Goal: Find specific page/section: Find specific page/section

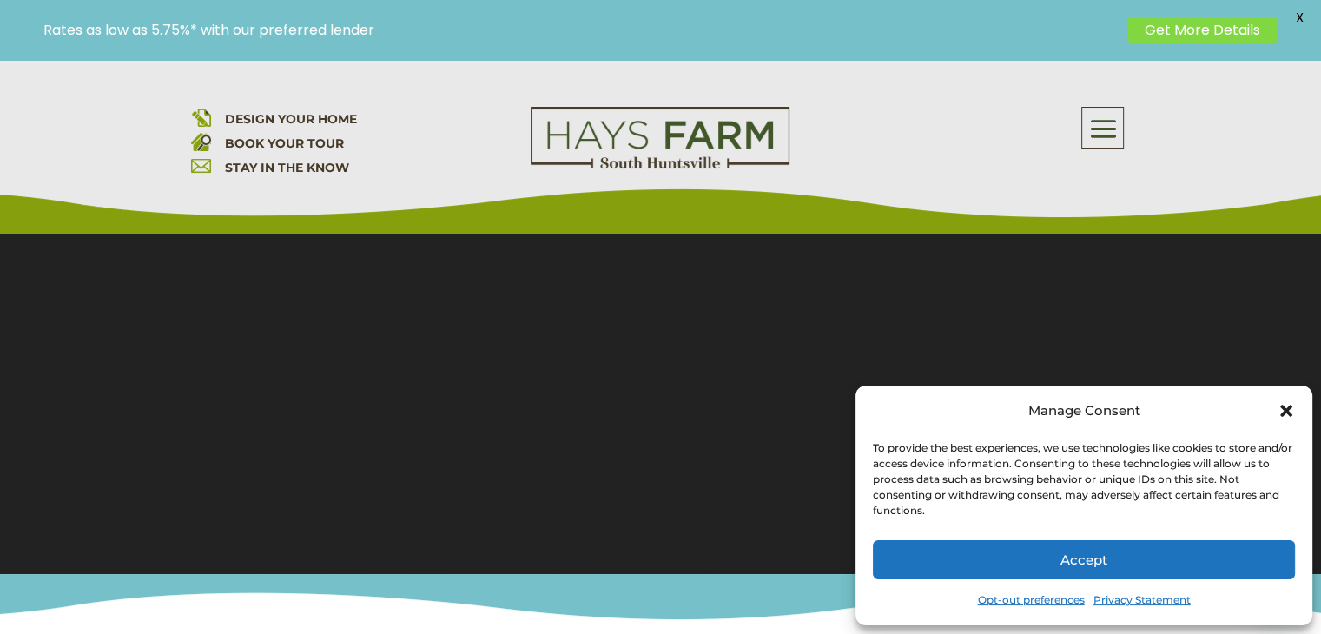
scroll to position [261, 0]
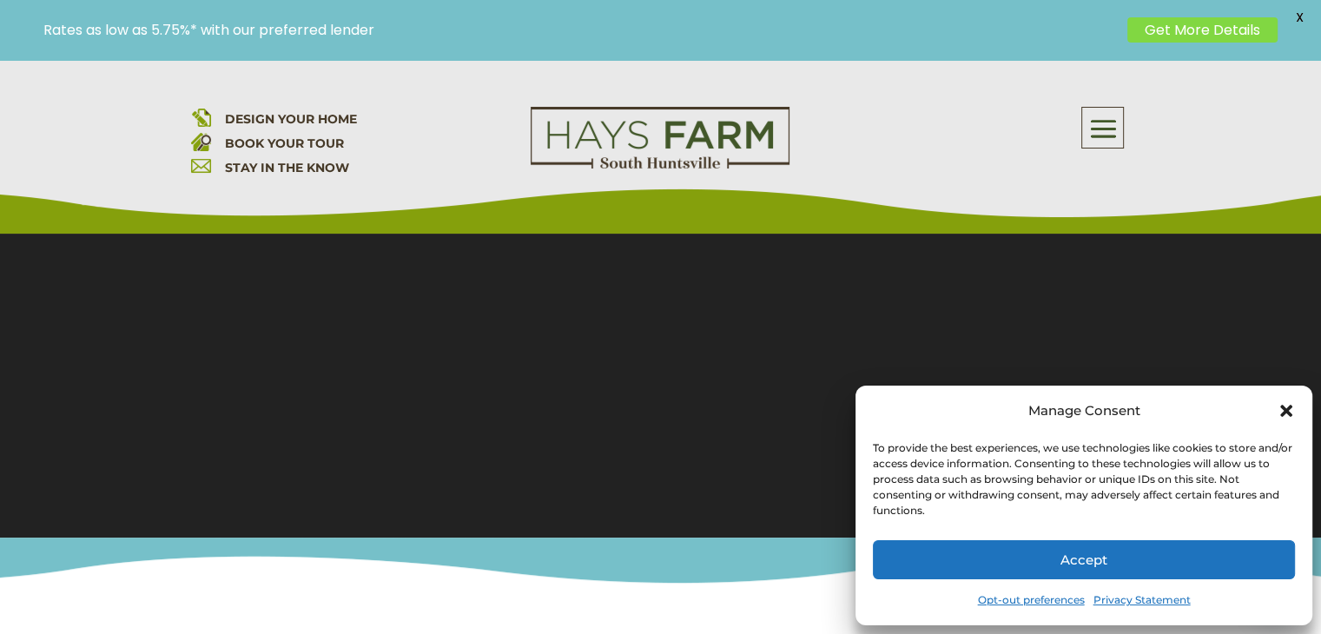
click at [1283, 411] on icon "Close dialog" at bounding box center [1286, 410] width 17 height 17
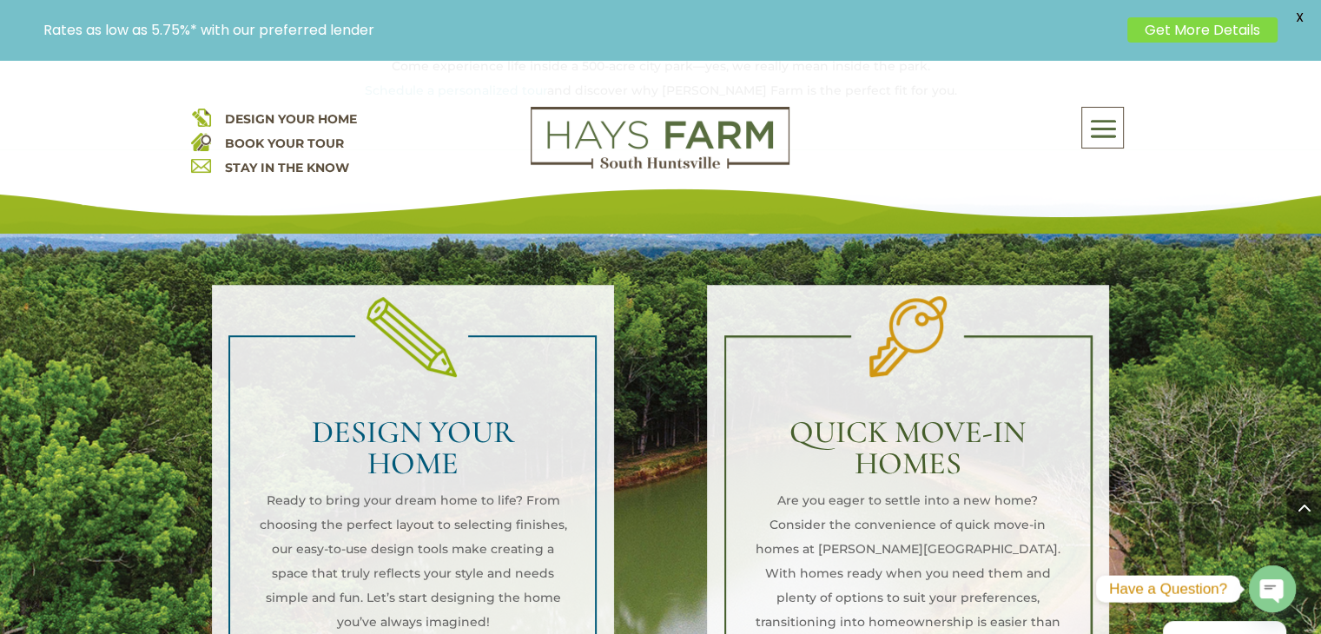
scroll to position [1129, 0]
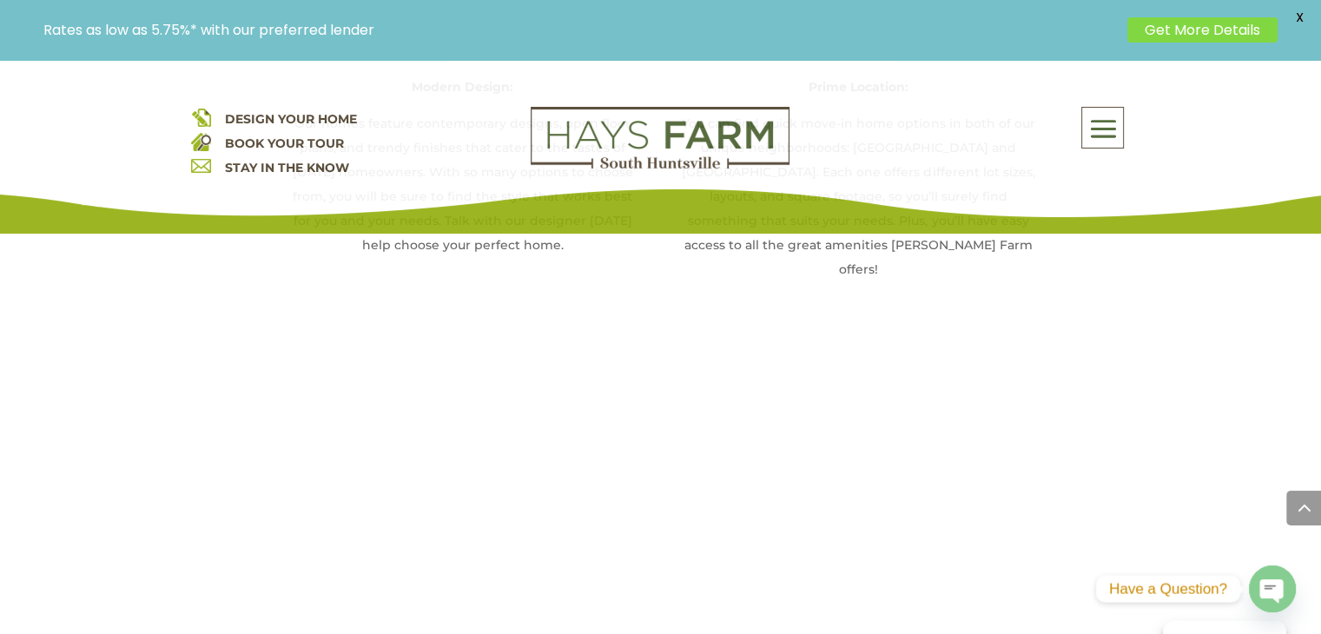
scroll to position [2085, 0]
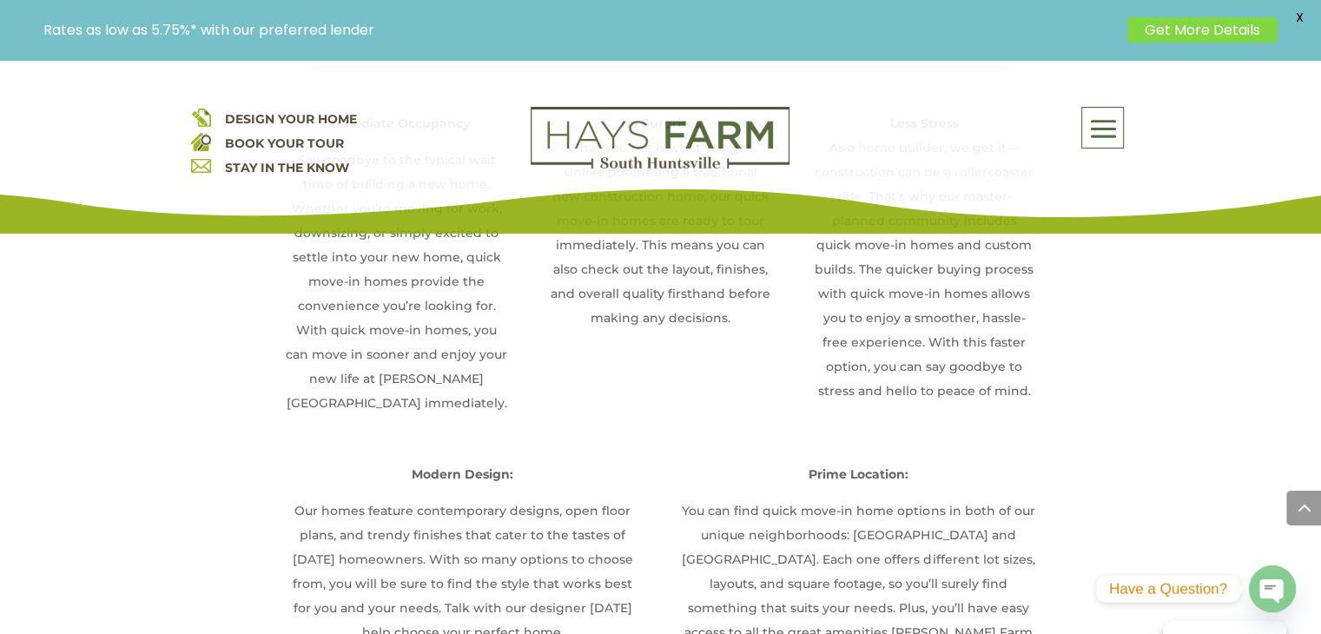
click at [1094, 130] on span at bounding box center [1102, 129] width 41 height 40
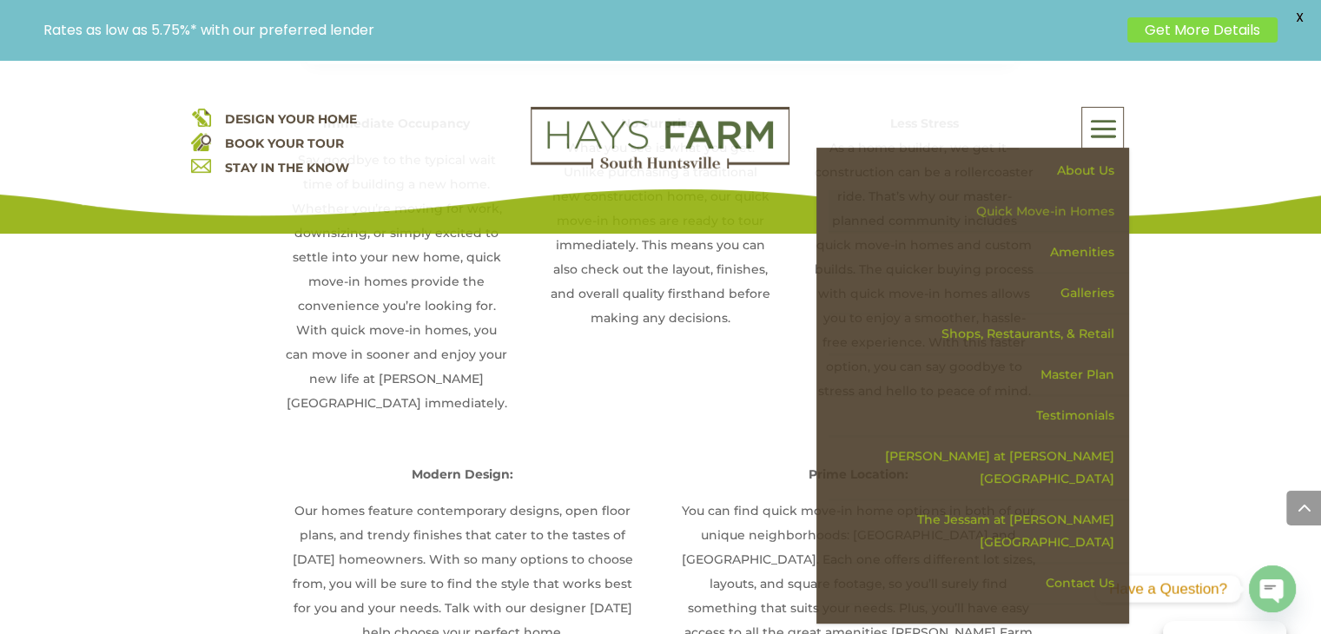
click at [1063, 211] on link "Quick Move-in Homes" at bounding box center [979, 211] width 301 height 41
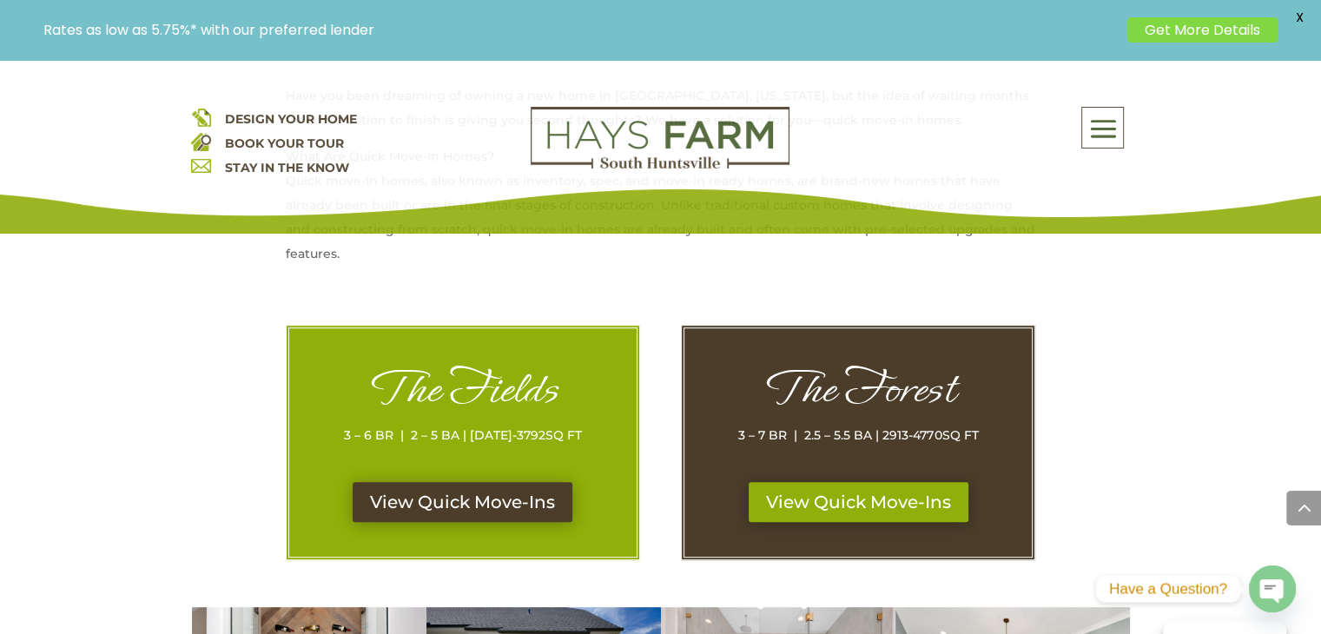
scroll to position [869, 0]
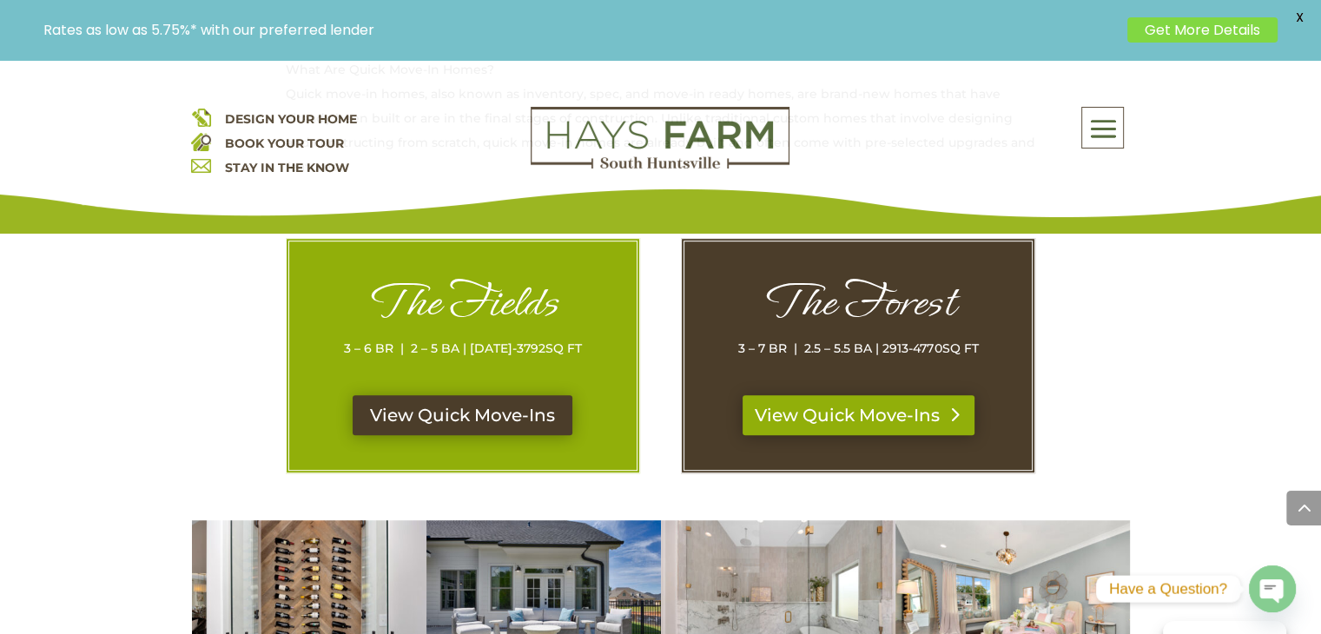
click at [858, 420] on link "View Quick Move-Ins" at bounding box center [859, 415] width 232 height 40
click at [462, 423] on link "View Quick Move-Ins" at bounding box center [463, 415] width 232 height 40
